Goal: Information Seeking & Learning: Find specific fact

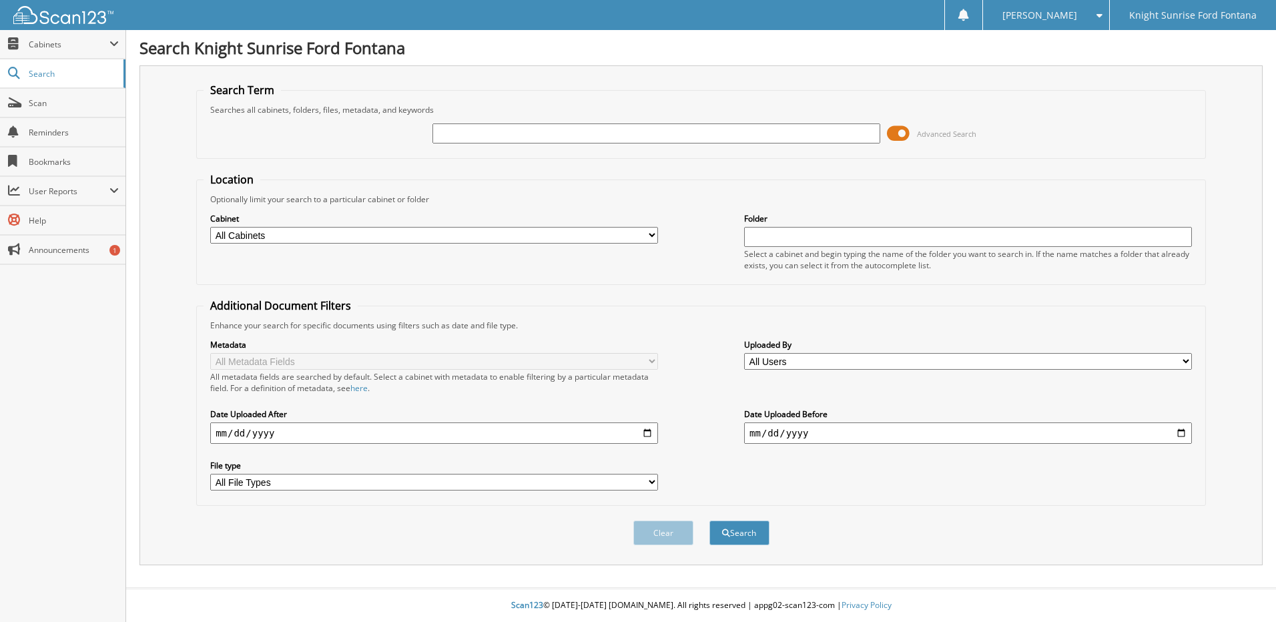
click at [487, 140] on input "text" at bounding box center [657, 133] width 448 height 20
click at [637, 134] on input "text" at bounding box center [657, 133] width 448 height 20
type input "583357"
click at [650, 230] on select "All Cabinets ACCOUNTS PAYABLE ACCT RECEIVABLES BROKERS CAR DEALS KNIGHT CAR DEA…" at bounding box center [434, 235] width 448 height 17
select select "30477"
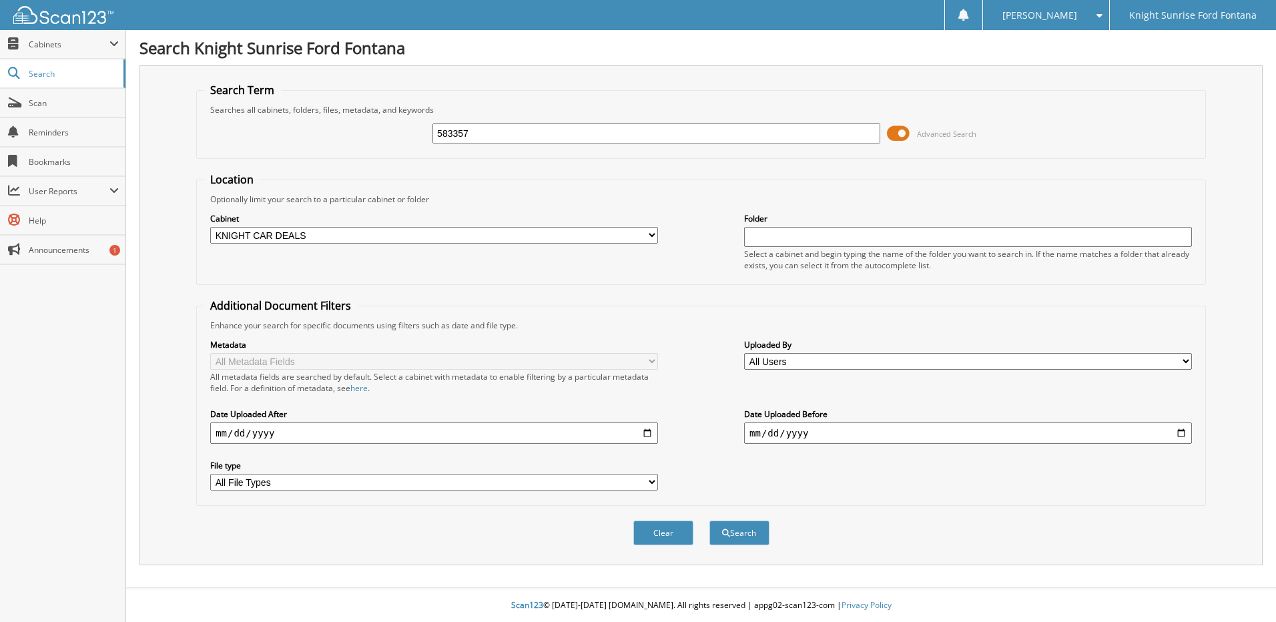
click at [210, 227] on select "All Cabinets ACCOUNTS PAYABLE ACCT RECEIVABLES BROKERS CAR DEALS KNIGHT CAR DEA…" at bounding box center [434, 235] width 448 height 17
click at [674, 536] on button "Clear" at bounding box center [664, 533] width 60 height 25
click at [742, 531] on button "Search" at bounding box center [740, 533] width 60 height 25
click at [676, 133] on input "text" at bounding box center [657, 133] width 448 height 20
click at [626, 238] on select "All Cabinets ACCOUNTS PAYABLE ACCT RECEIVABLES BROKERS CAR DEALS KNIGHT CAR DEA…" at bounding box center [434, 235] width 448 height 17
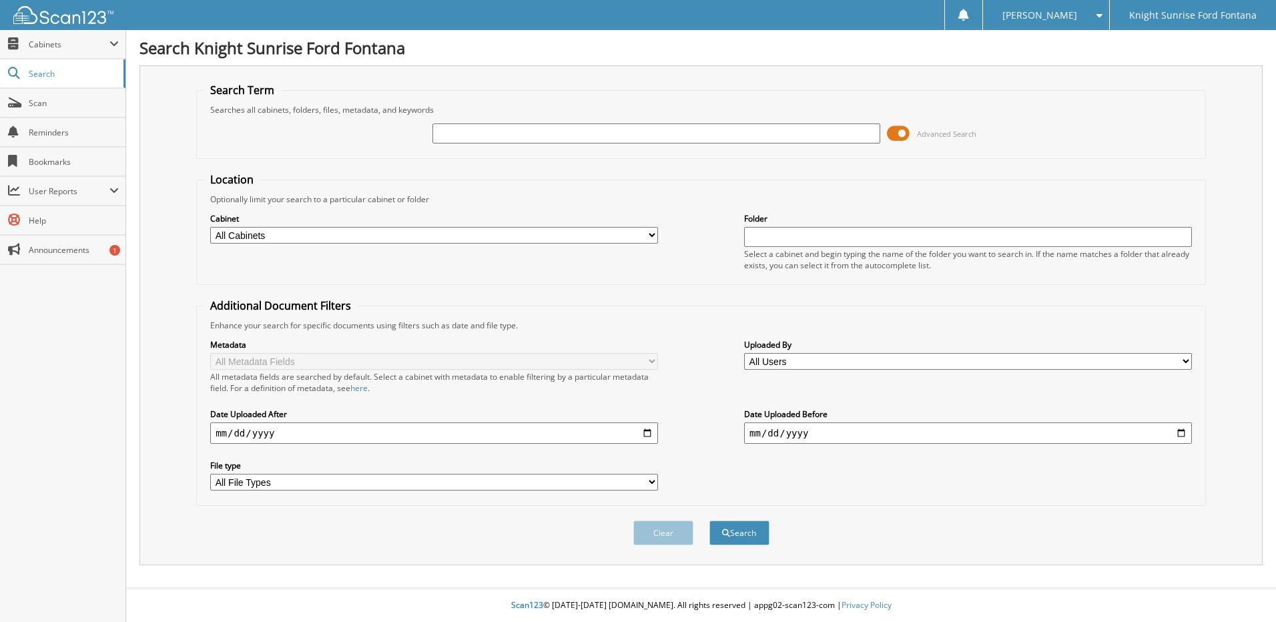
select select "30477"
click at [210, 227] on select "All Cabinets ACCOUNTS PAYABLE ACCT RECEIVABLES BROKERS CAR DEALS KNIGHT CAR DEA…" at bounding box center [434, 235] width 448 height 17
click at [474, 136] on input "text" at bounding box center [657, 133] width 448 height 20
type input "58"
click at [710, 521] on button "Search" at bounding box center [740, 533] width 60 height 25
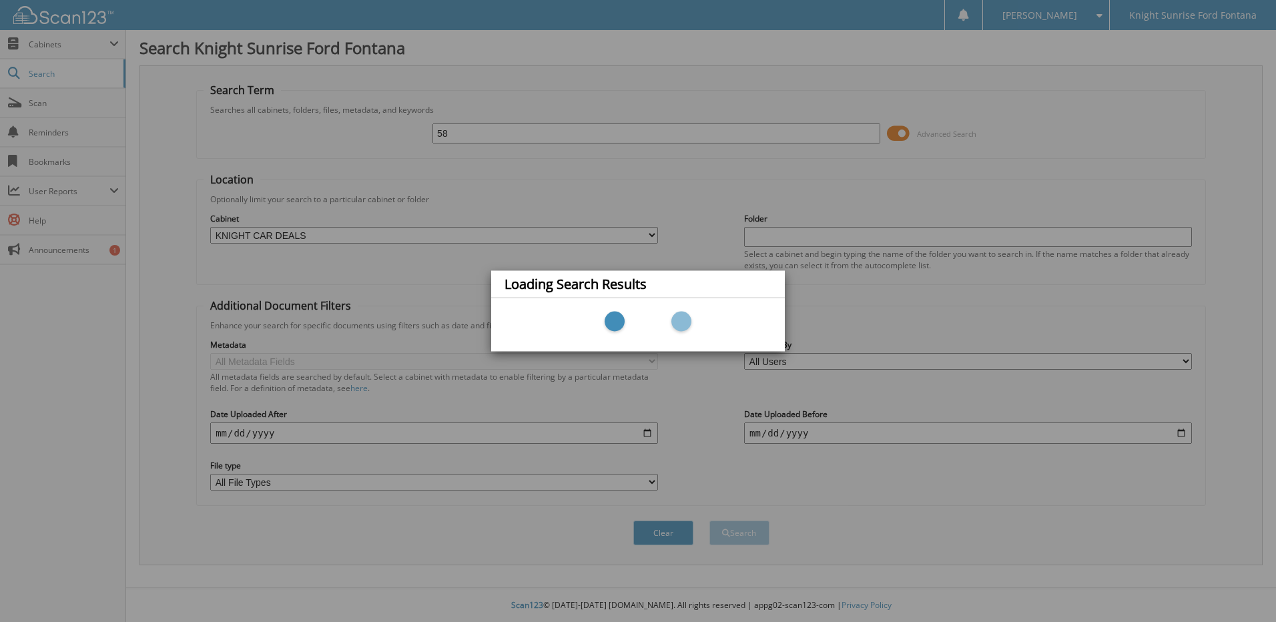
click at [779, 274] on div "Loading Search Results" at bounding box center [638, 284] width 294 height 27
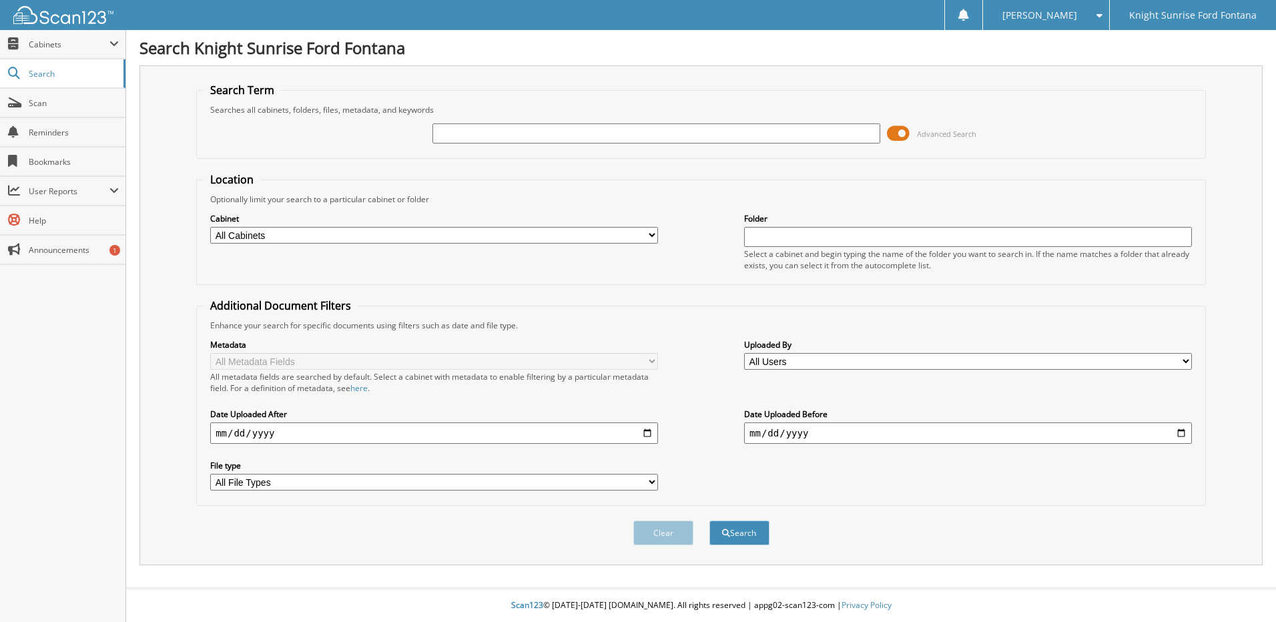
click at [626, 236] on select "All Cabinets ACCOUNTS PAYABLE ACCT RECEIVABLES BROKERS CAR DEALS KNIGHT CAR DEA…" at bounding box center [434, 235] width 448 height 17
select select "30477"
click at [210, 227] on select "All Cabinets ACCOUNTS PAYABLE ACCT RECEIVABLES BROKERS CAR DEALS KNIGHT CAR DEA…" at bounding box center [434, 235] width 448 height 17
click at [499, 132] on input "text" at bounding box center [657, 133] width 448 height 20
type input "583357"
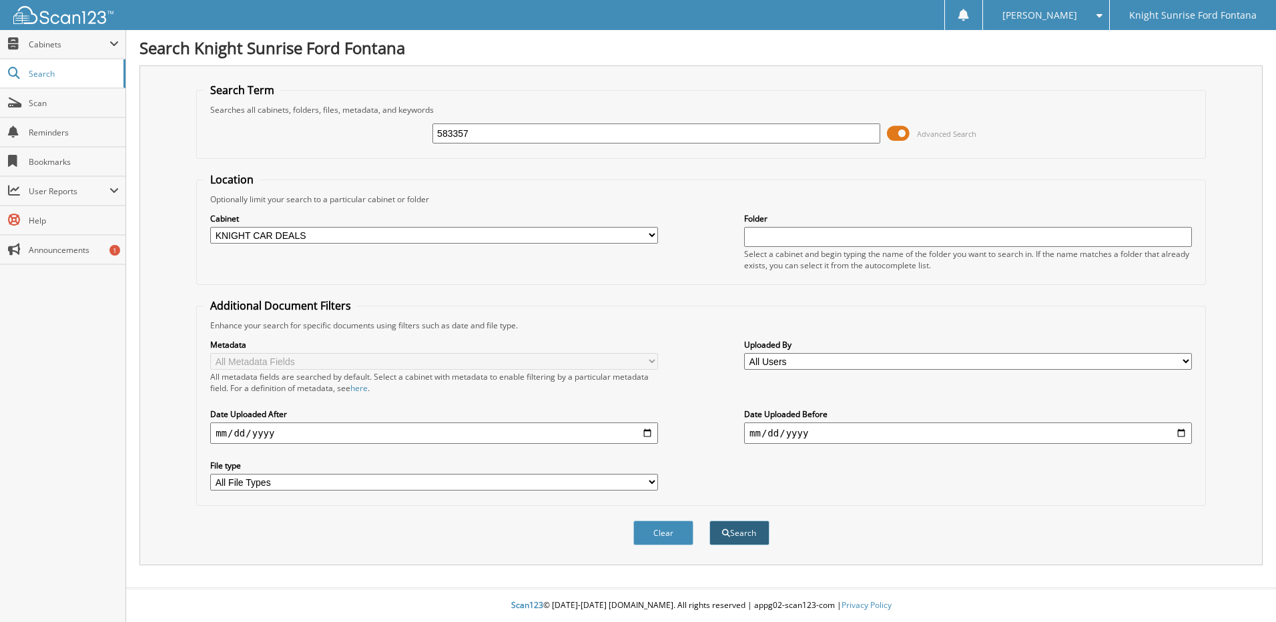
click at [744, 531] on button "Search" at bounding box center [740, 533] width 60 height 25
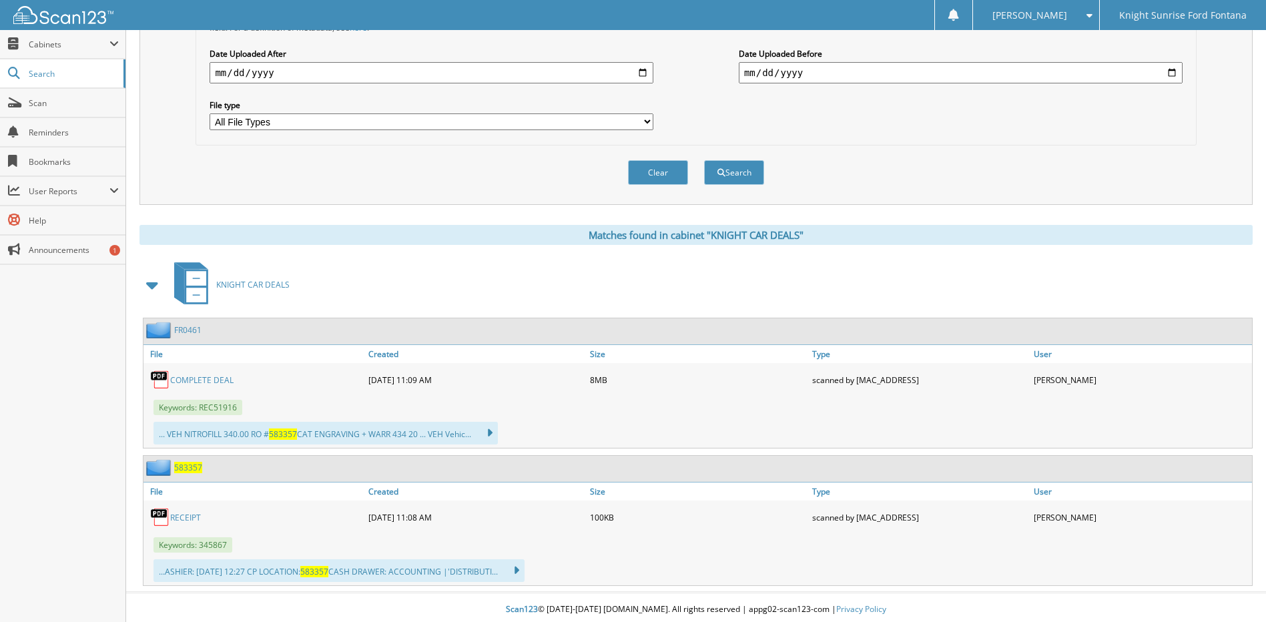
scroll to position [365, 0]
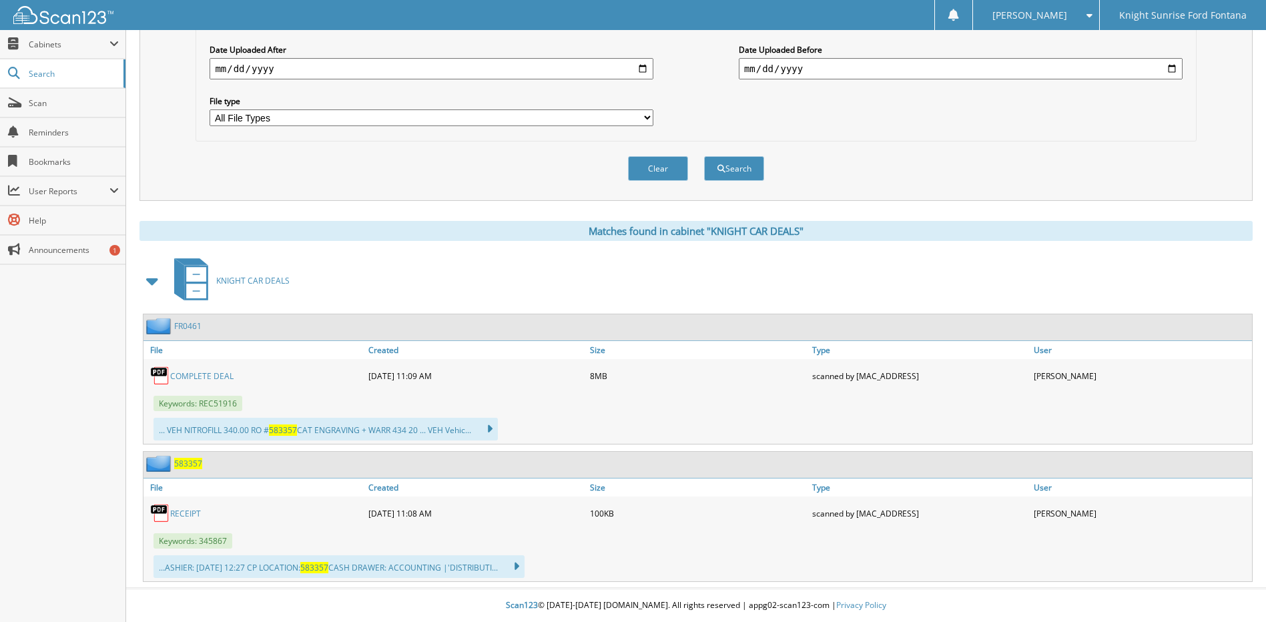
click at [183, 511] on link "RECEIPT" at bounding box center [185, 513] width 31 height 11
click at [1049, 22] on div "[PERSON_NAME]" at bounding box center [1036, 15] width 113 height 30
click at [1053, 71] on link "Logout" at bounding box center [1036, 64] width 126 height 23
